Goal: Complete application form: Complete application form

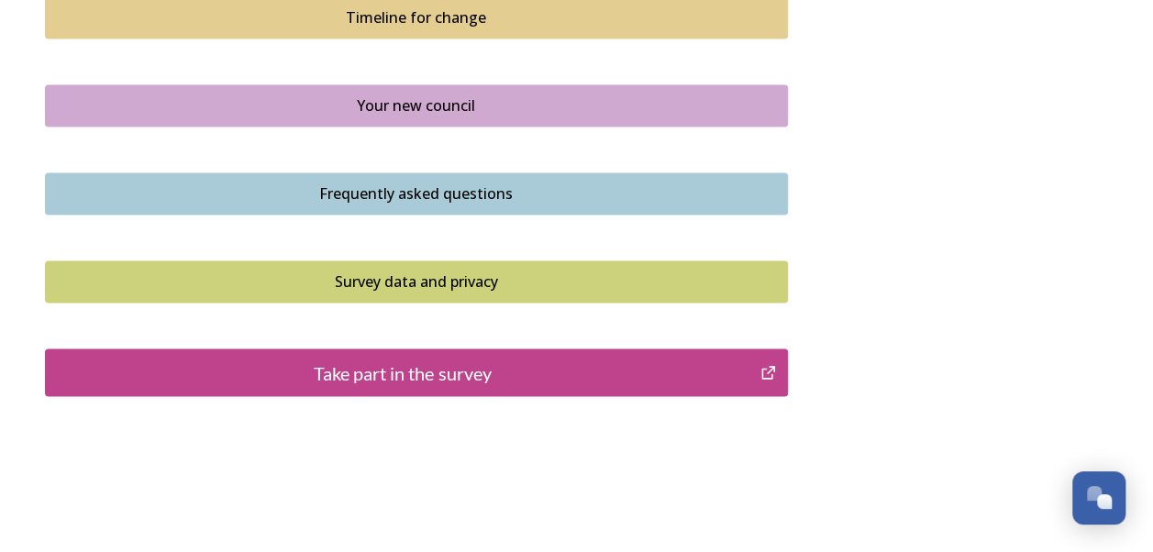
scroll to position [1417, 0]
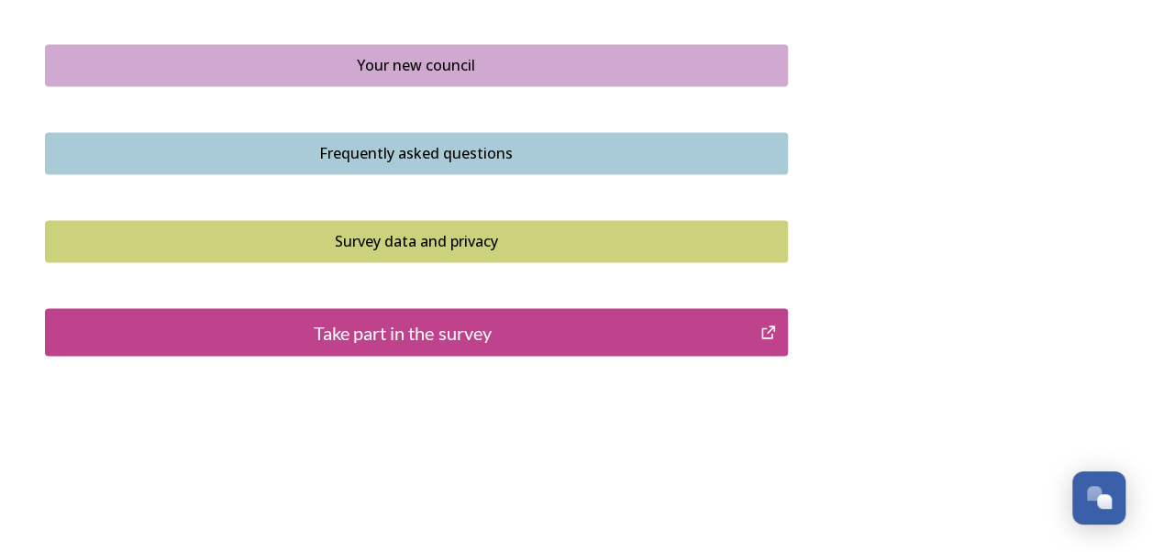
click at [369, 328] on div "Take part in the survey" at bounding box center [403, 332] width 696 height 28
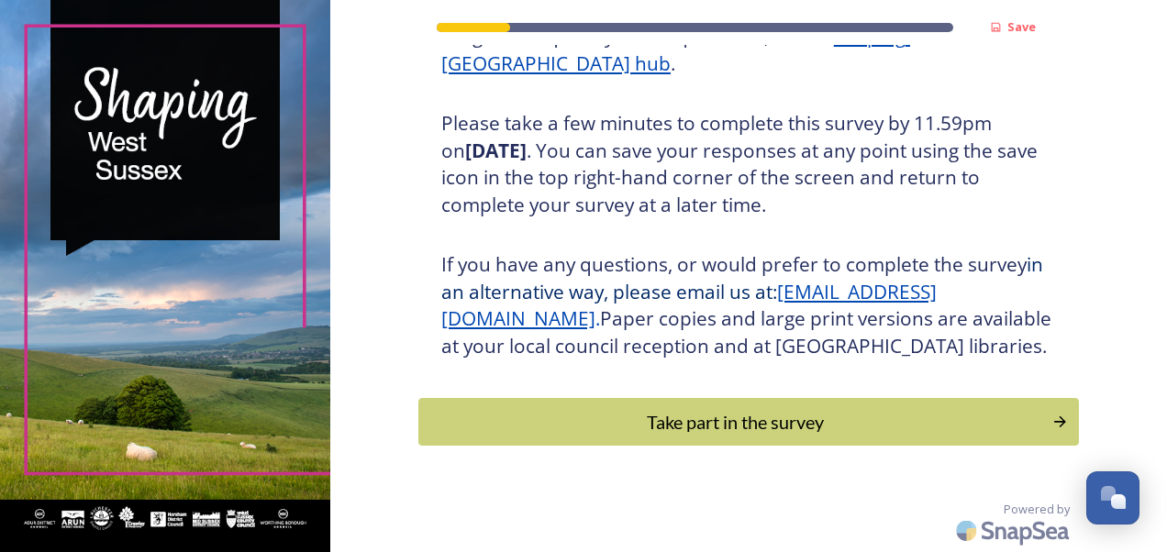
scroll to position [329, 0]
click at [696, 424] on div "Take part in the survey" at bounding box center [736, 422] width 614 height 28
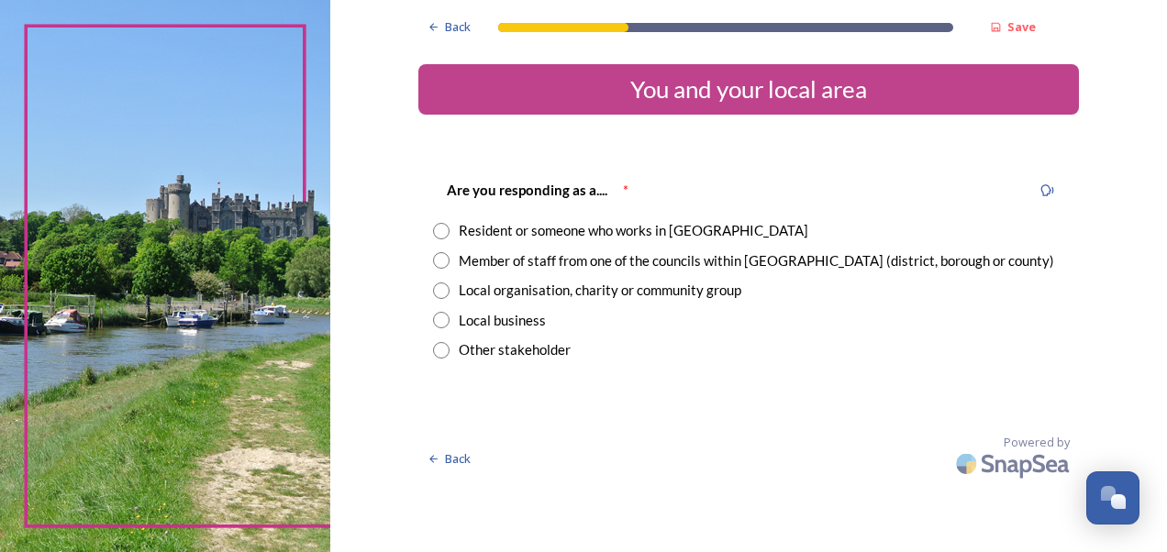
click at [440, 259] on input "radio" at bounding box center [441, 260] width 17 height 17
radio input "true"
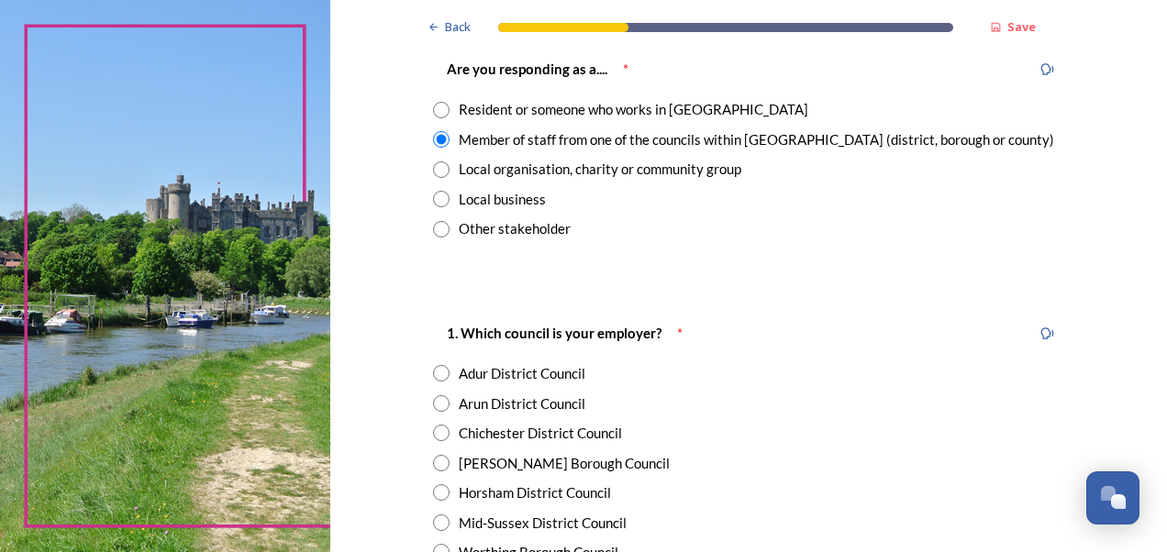
scroll to position [275, 0]
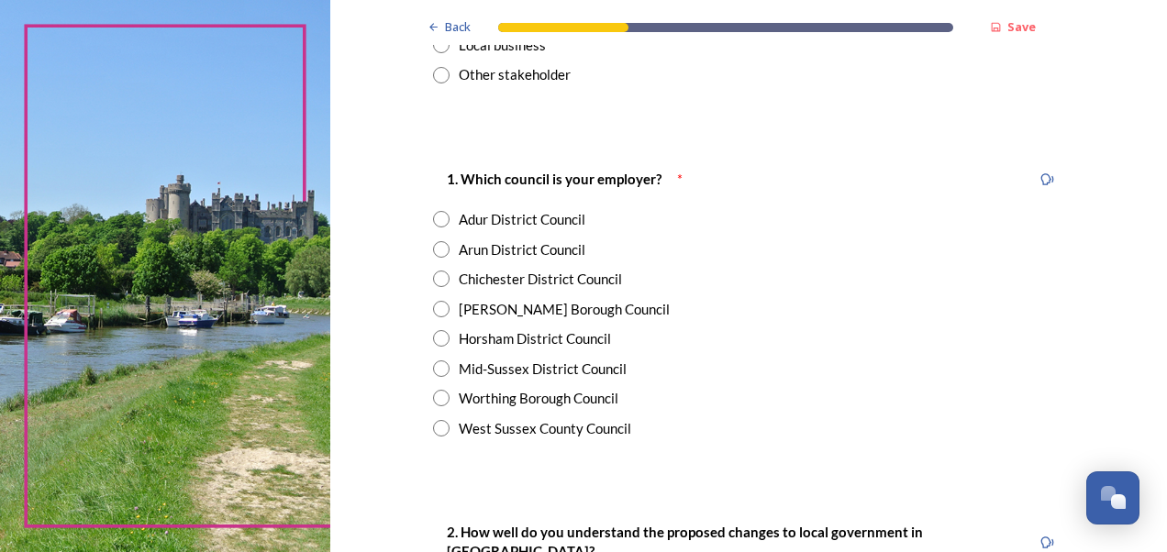
click at [435, 422] on input "radio" at bounding box center [441, 428] width 17 height 17
radio input "true"
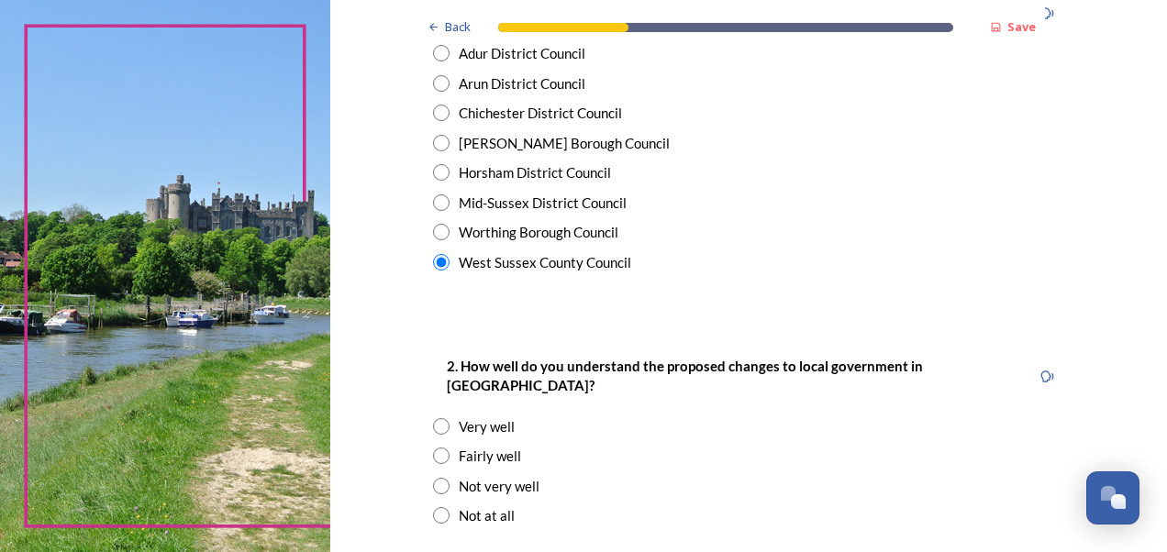
scroll to position [642, 0]
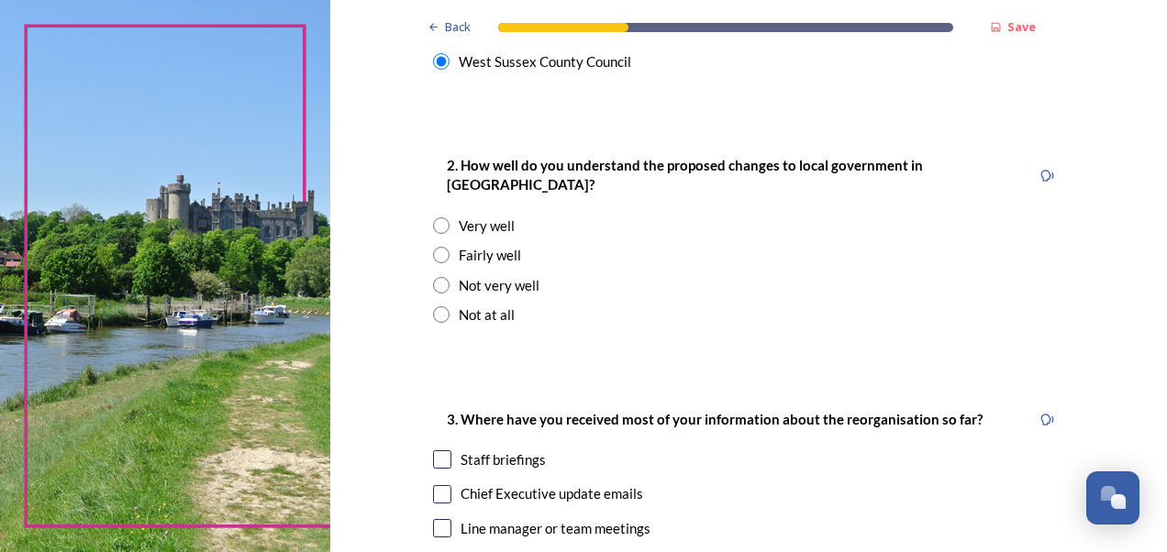
click at [433, 277] on input "radio" at bounding box center [441, 285] width 17 height 17
radio input "true"
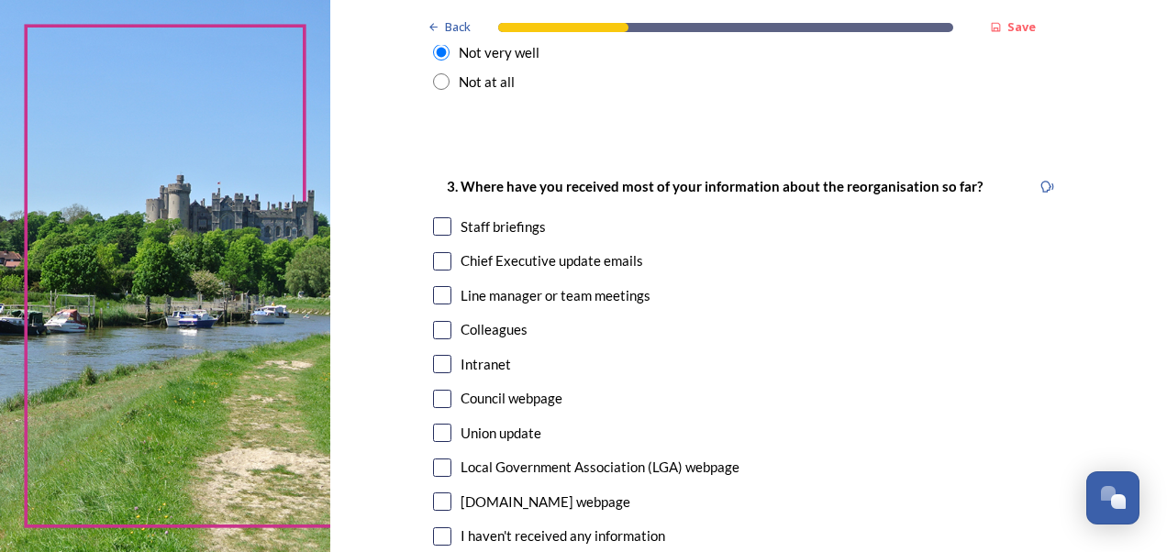
scroll to position [918, 0]
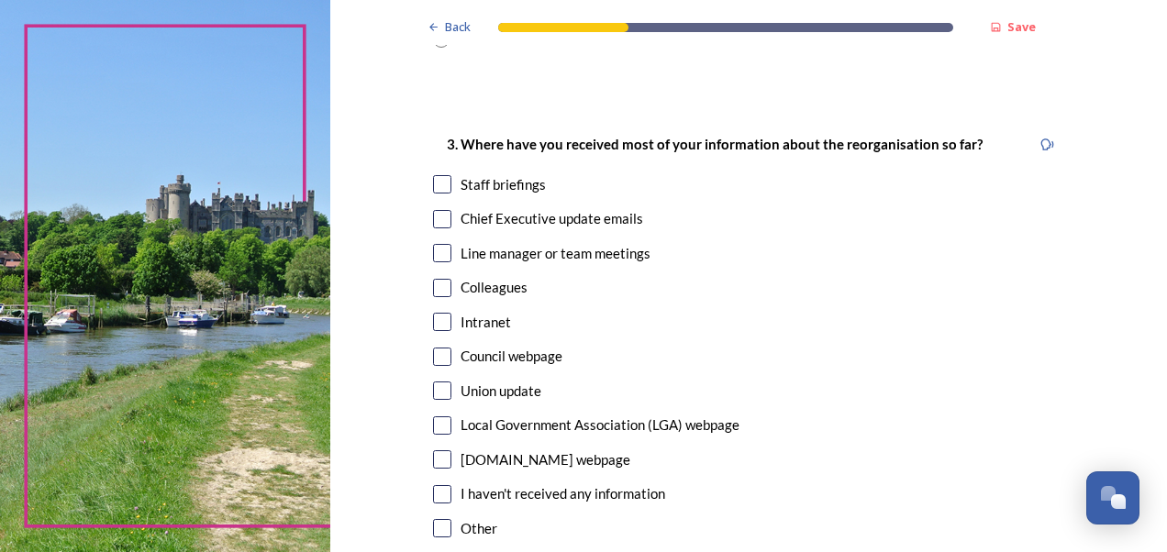
click at [433, 382] on input "checkbox" at bounding box center [442, 391] width 18 height 18
checkbox input "true"
click at [439, 451] on input "checkbox" at bounding box center [442, 460] width 18 height 18
checkbox input "true"
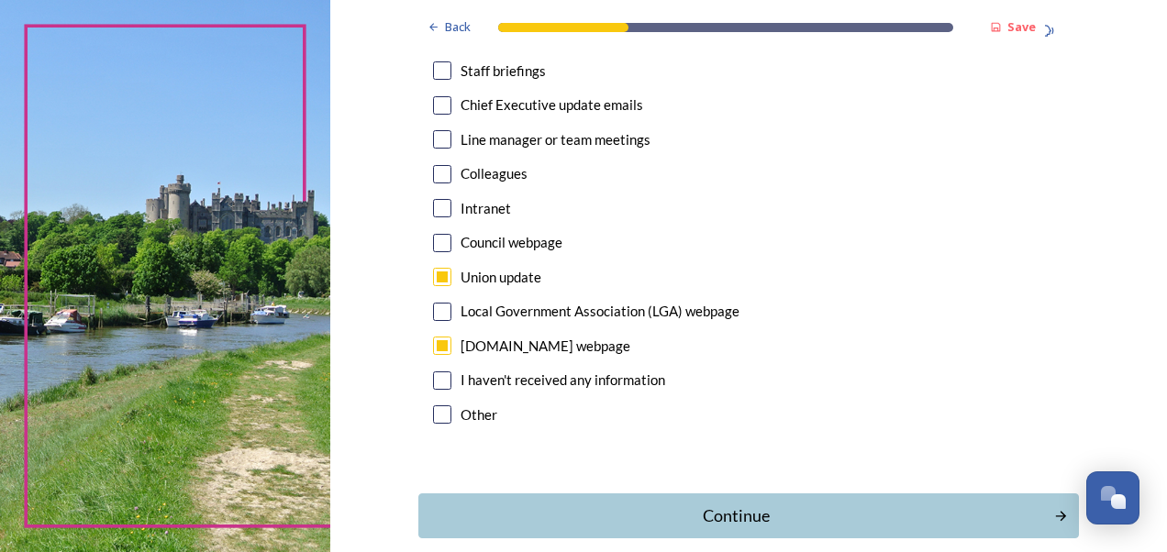
scroll to position [1101, 0]
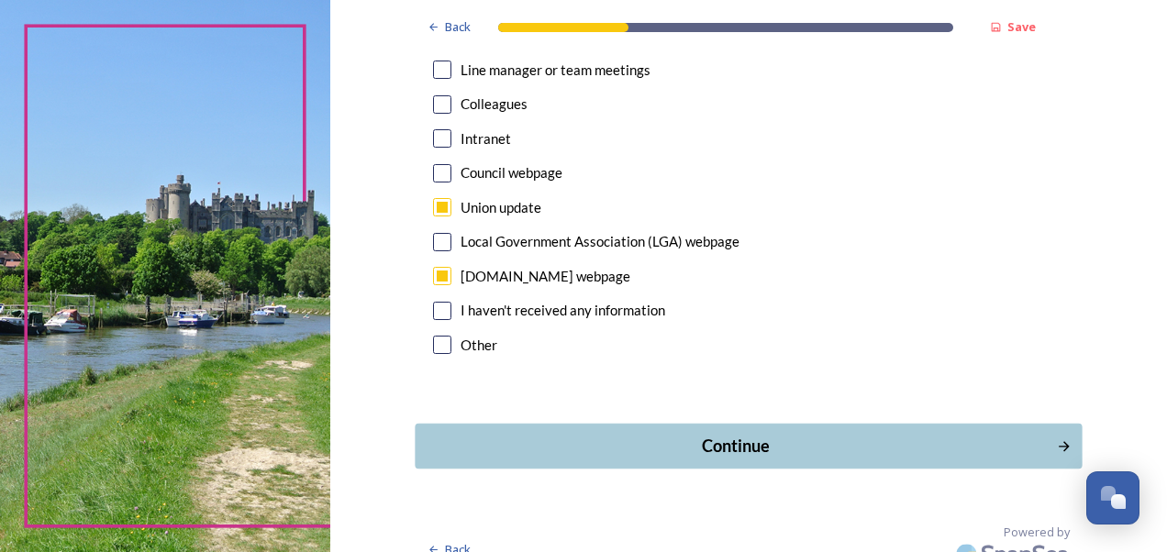
click at [657, 434] on div "Continue" at bounding box center [735, 446] width 621 height 25
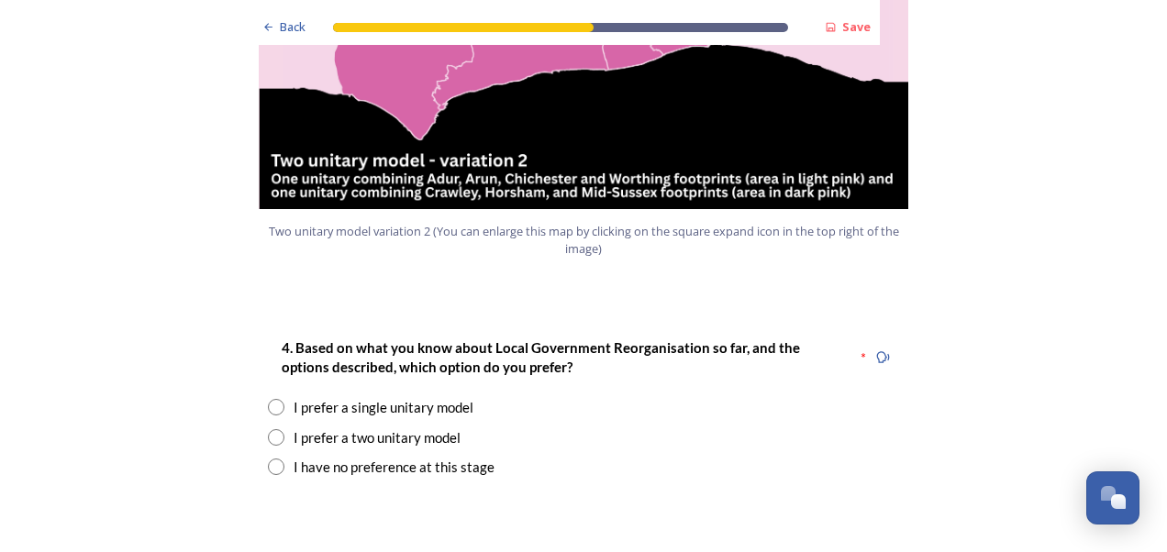
scroll to position [2202, 0]
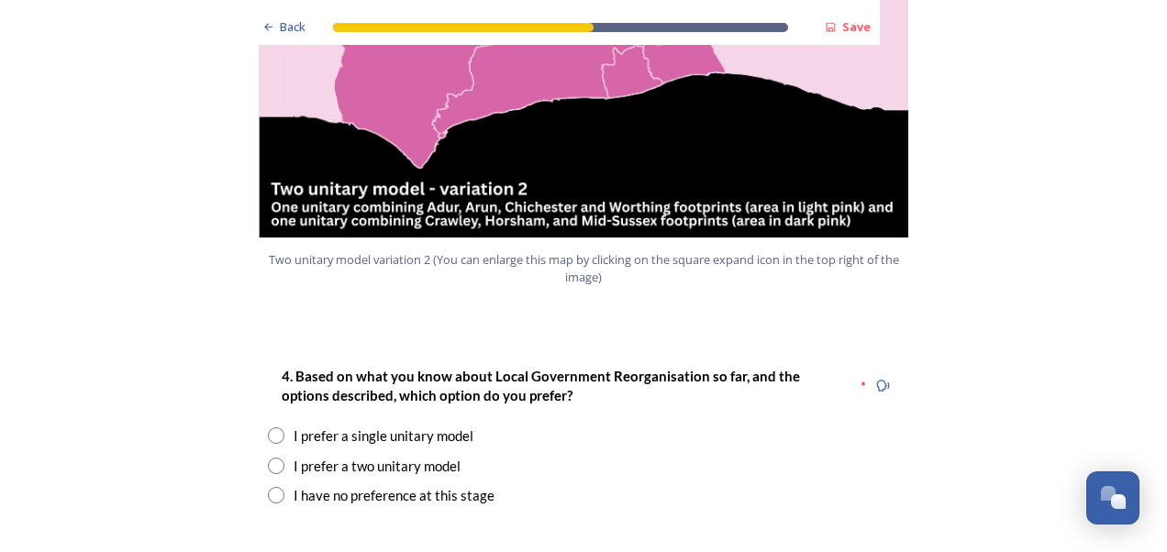
click at [273, 458] on input "radio" at bounding box center [276, 466] width 17 height 17
radio input "true"
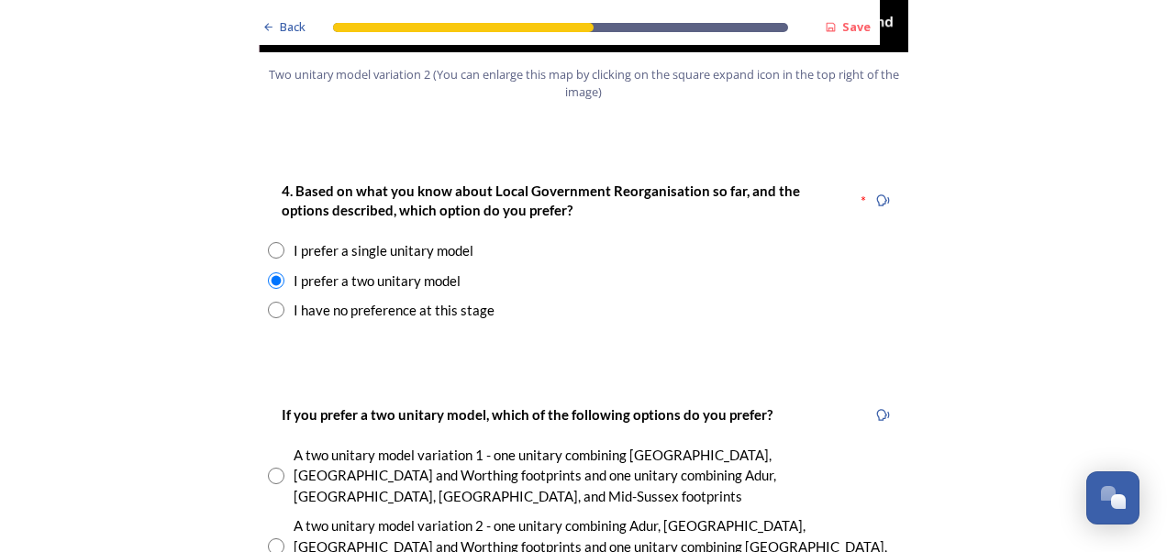
scroll to position [2478, 0]
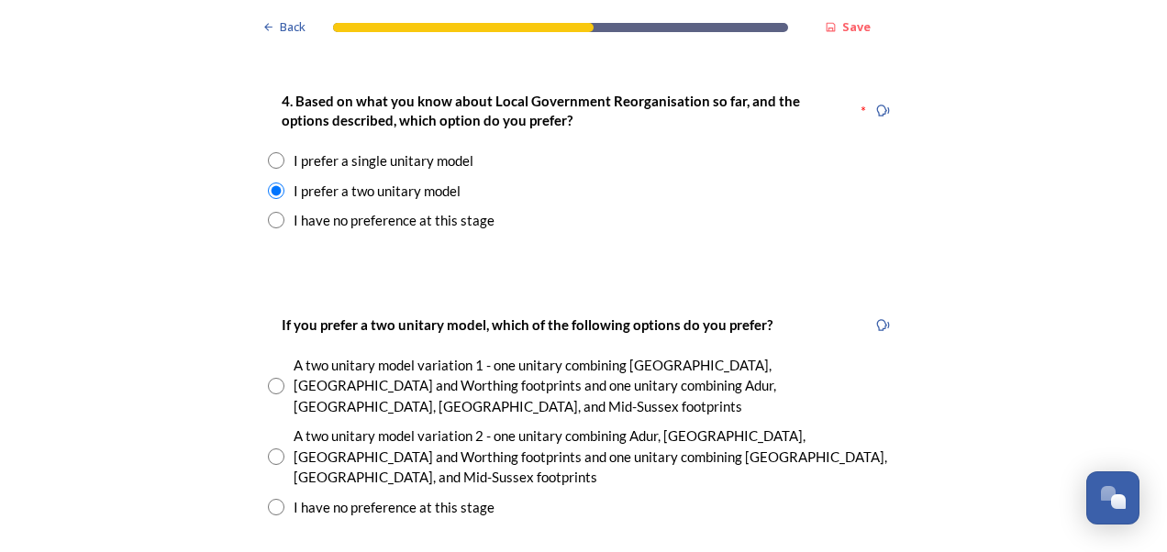
click at [270, 449] on input "radio" at bounding box center [276, 457] width 17 height 17
radio input "true"
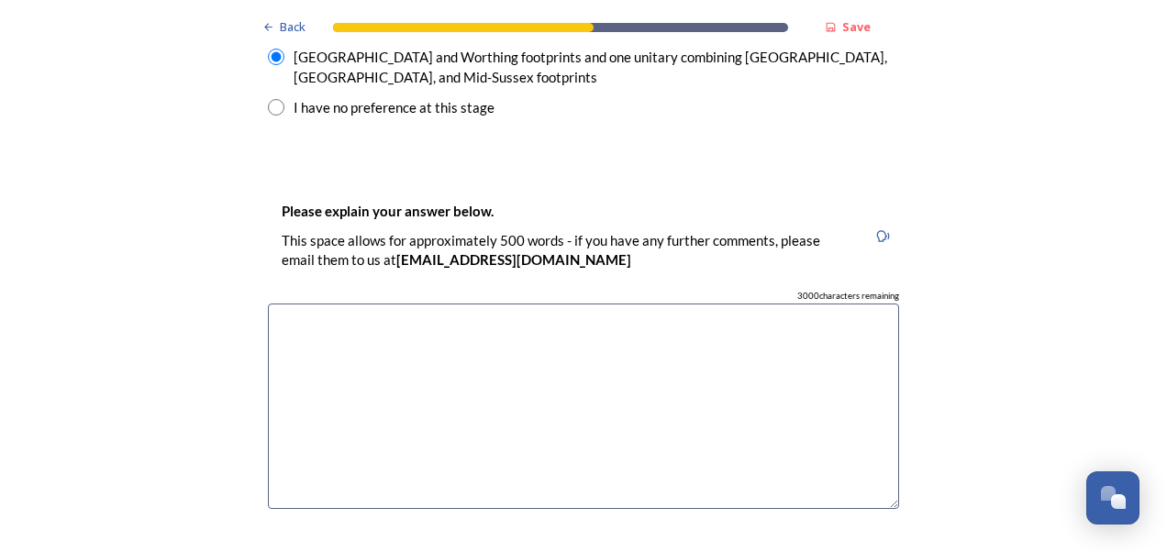
scroll to position [2753, 0]
